Goal: Navigation & Orientation: Find specific page/section

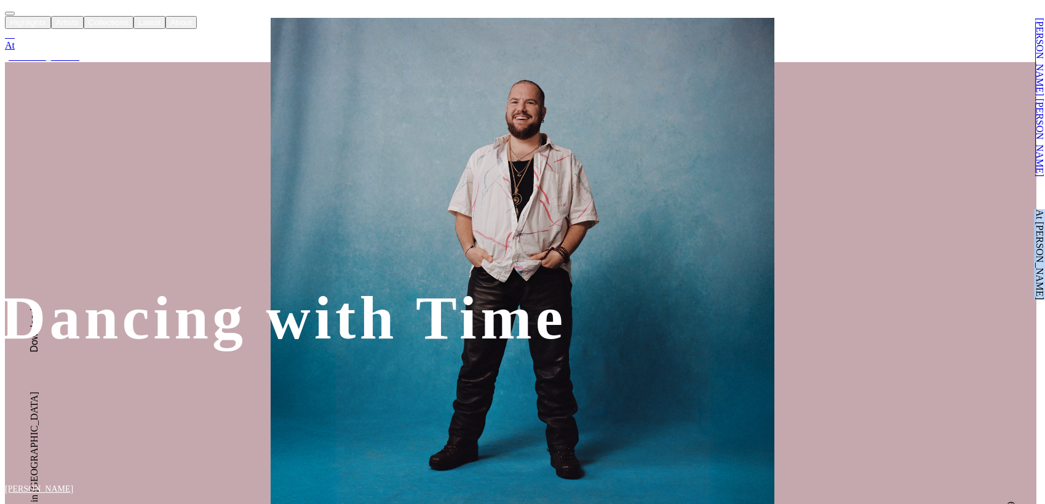
click at [553, 140] on button at bounding box center [784, 135] width 523 height 270
click at [5, 31] on icon "button" at bounding box center [2, 31] width 6 height 10
click at [5, 30] on icon "button" at bounding box center [2, 31] width 6 height 10
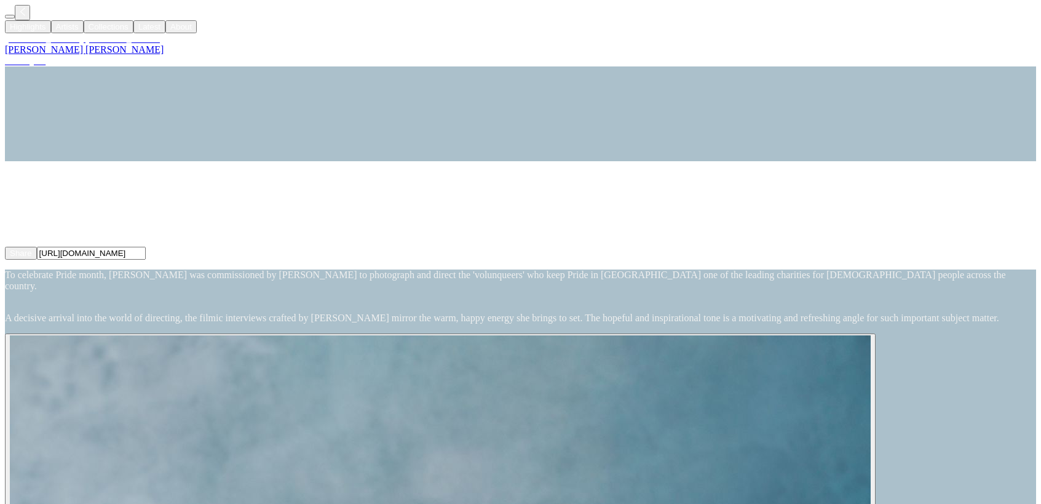
drag, startPoint x: 722, startPoint y: 143, endPoint x: 181, endPoint y: 496, distance: 646.5
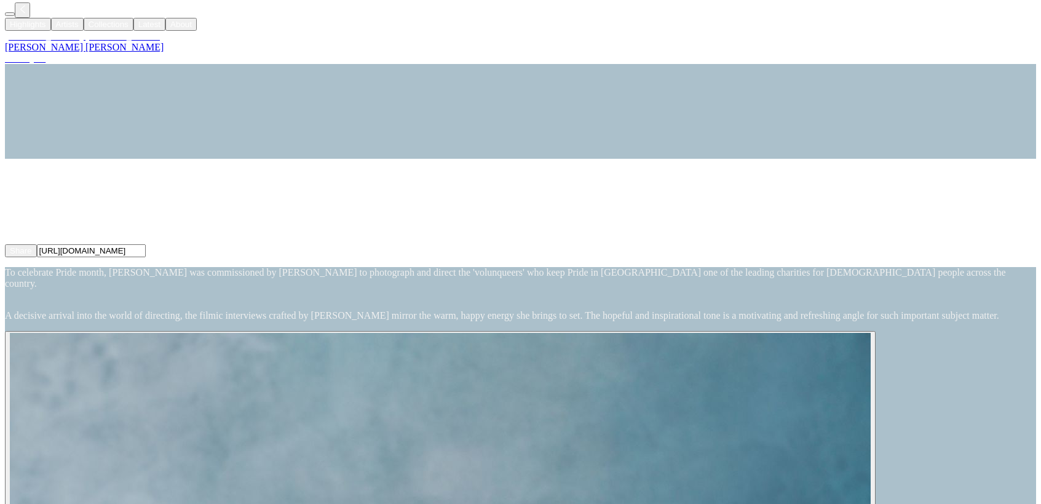
drag, startPoint x: 762, startPoint y: 129, endPoint x: 208, endPoint y: 493, distance: 662.8
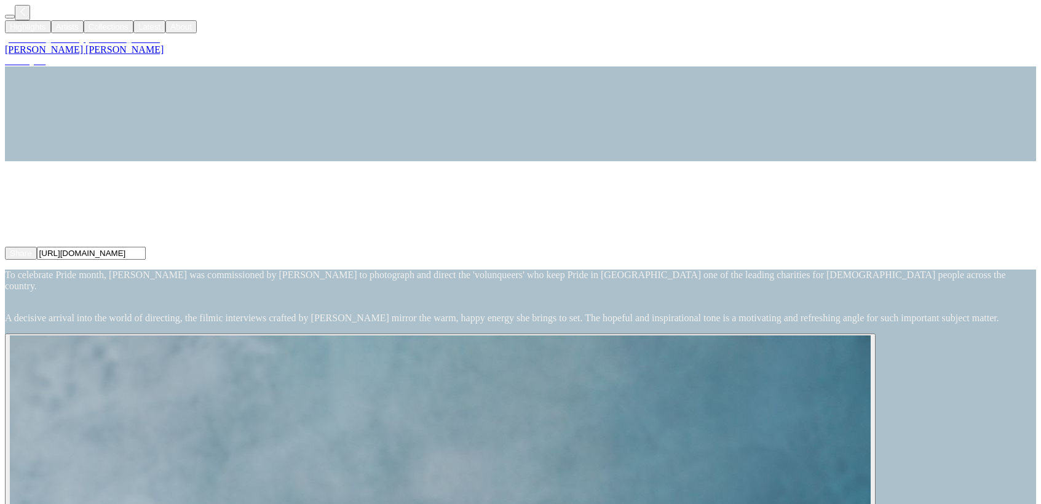
drag, startPoint x: 775, startPoint y: 126, endPoint x: 239, endPoint y: 498, distance: 652.5
